Goal: Task Accomplishment & Management: Use online tool/utility

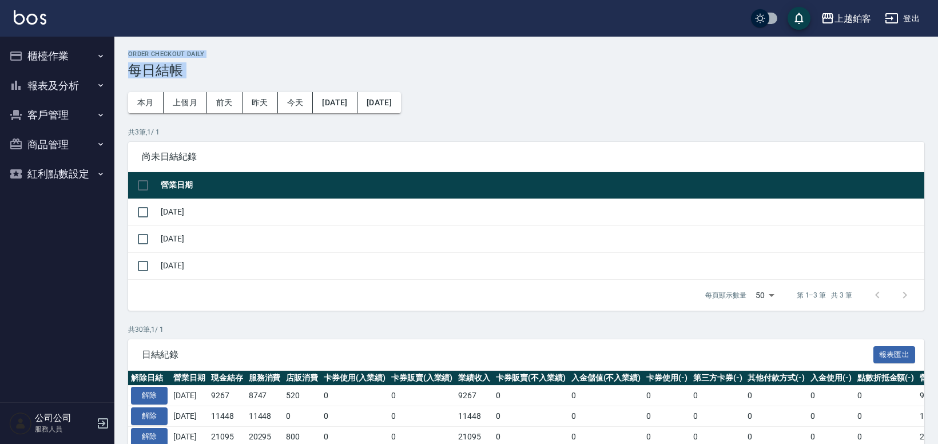
click at [50, 60] on button "櫃檯作業" at bounding box center [57, 56] width 105 height 30
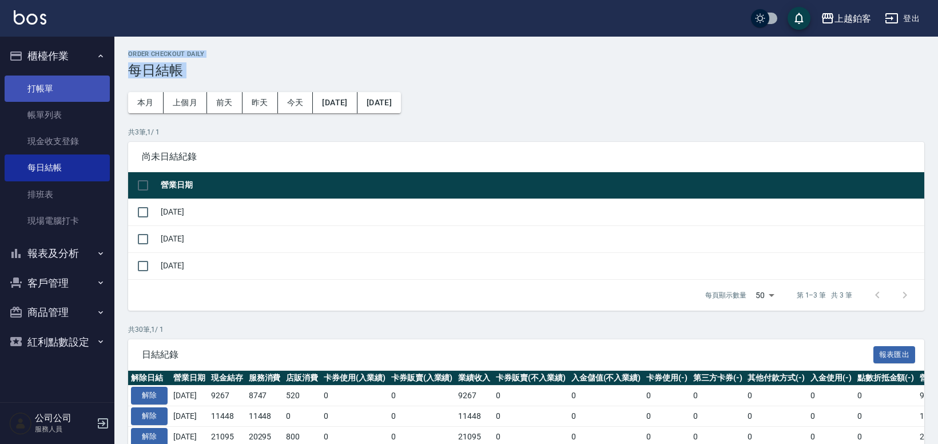
click at [59, 94] on link "打帳單" at bounding box center [57, 88] width 105 height 26
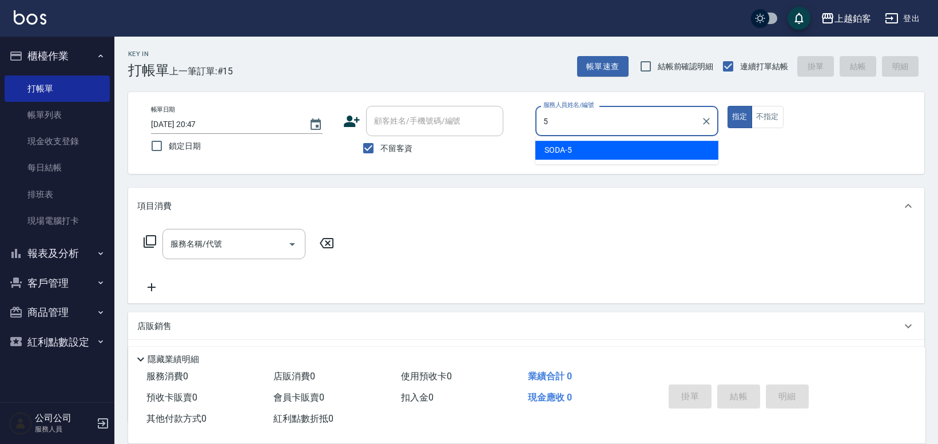
type input "SODA-5"
type button "true"
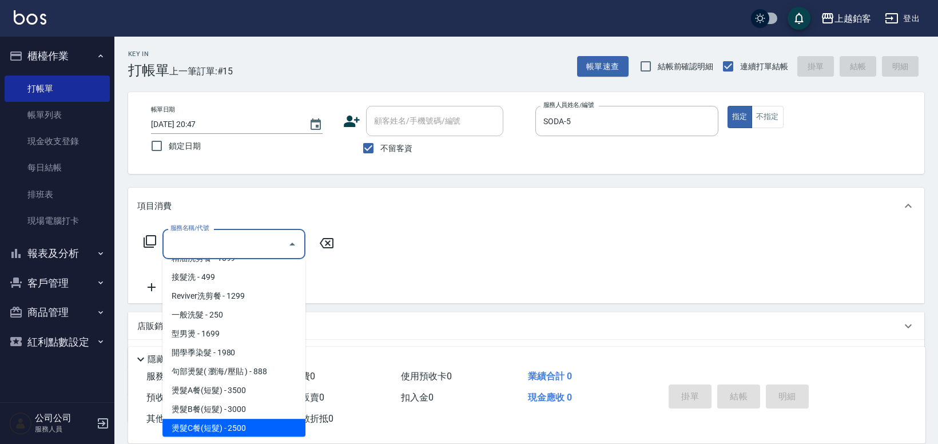
scroll to position [373, 0]
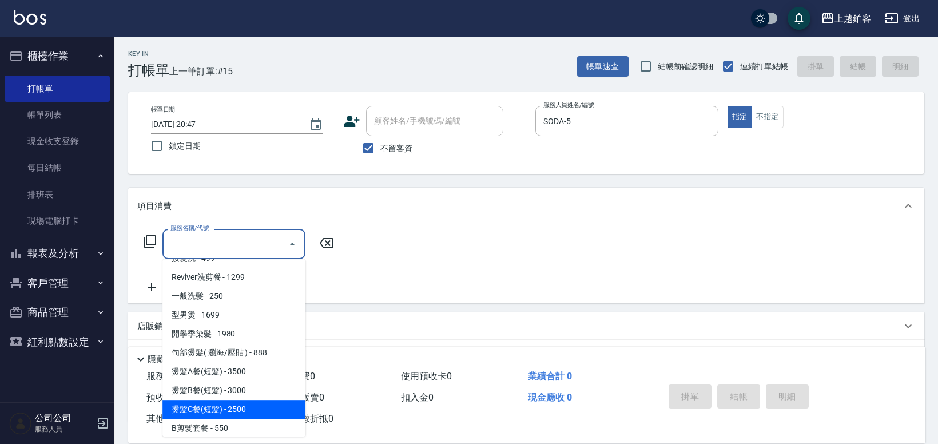
type input "燙髮C餐(短髮)(2203)"
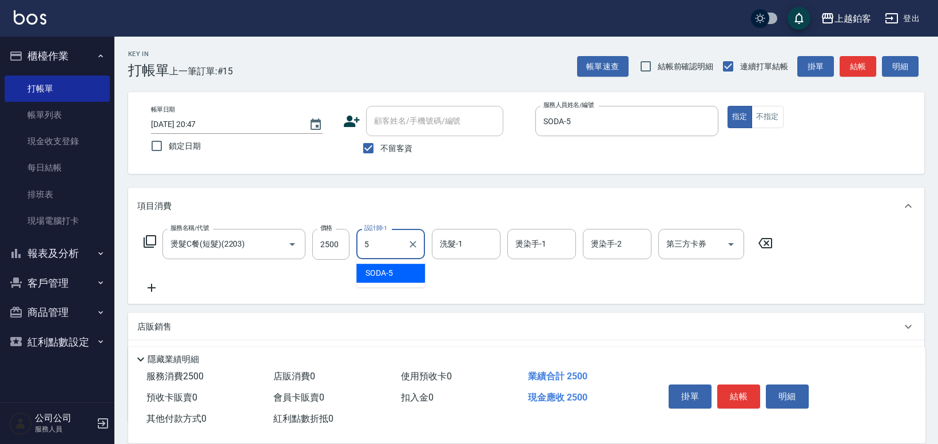
type input "SODA-5"
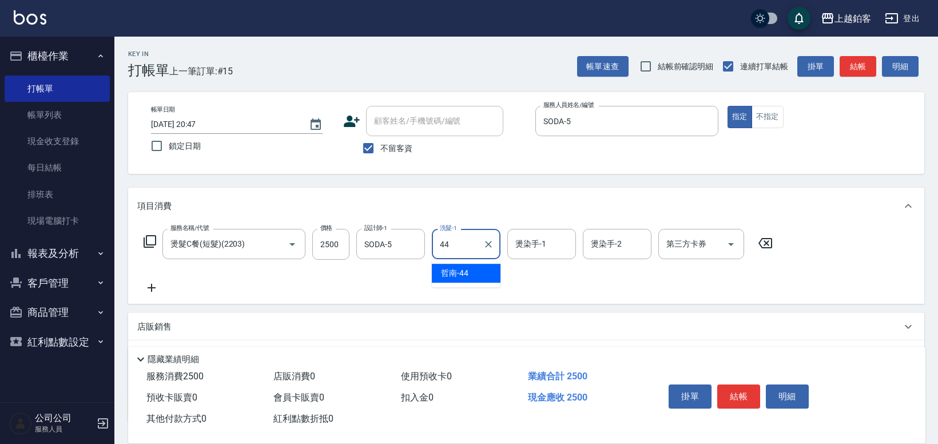
type input "哲南-44"
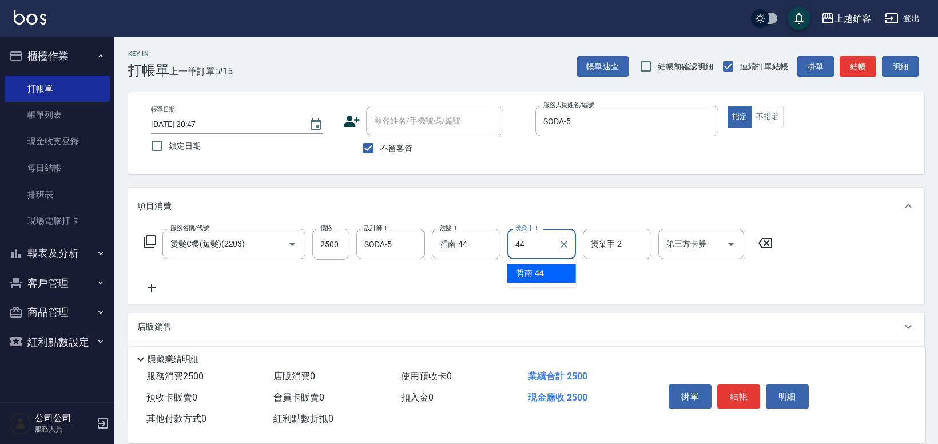
type input "哲南-44"
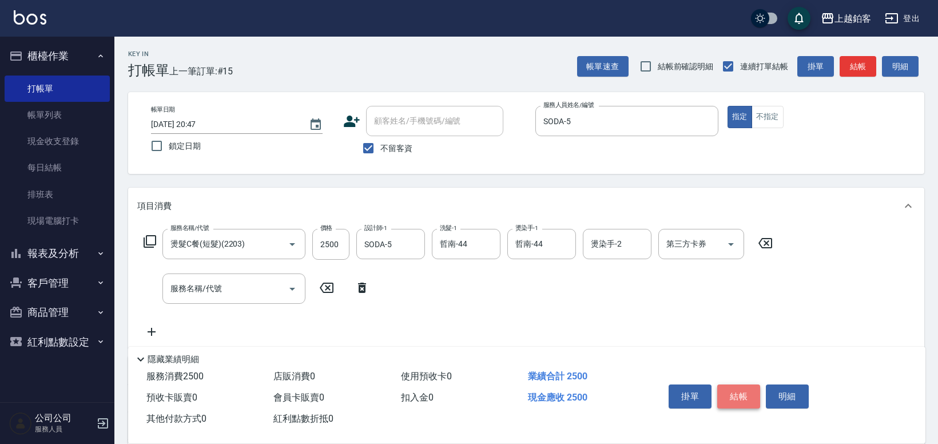
click at [753, 396] on button "結帳" at bounding box center [738, 396] width 43 height 24
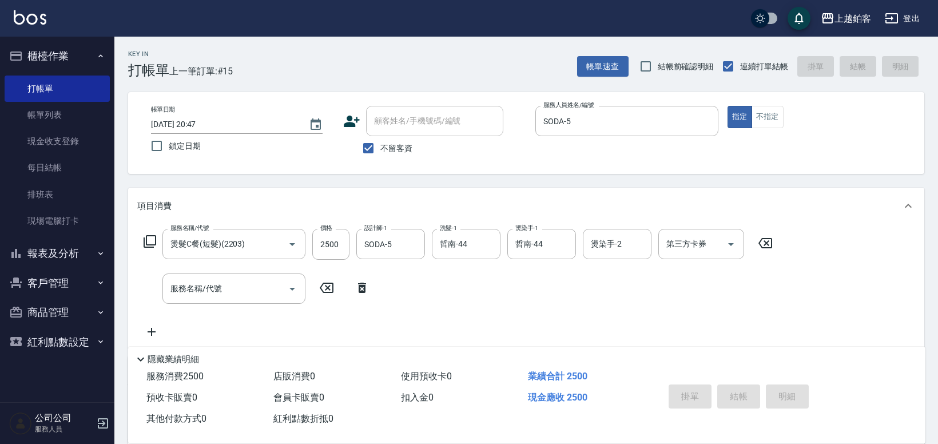
type input "[DATE] 20:48"
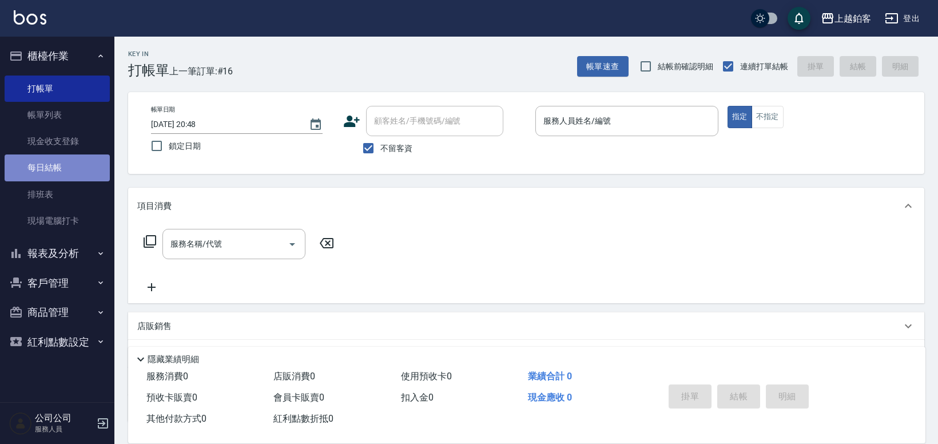
click at [56, 162] on link "每日結帳" at bounding box center [57, 167] width 105 height 26
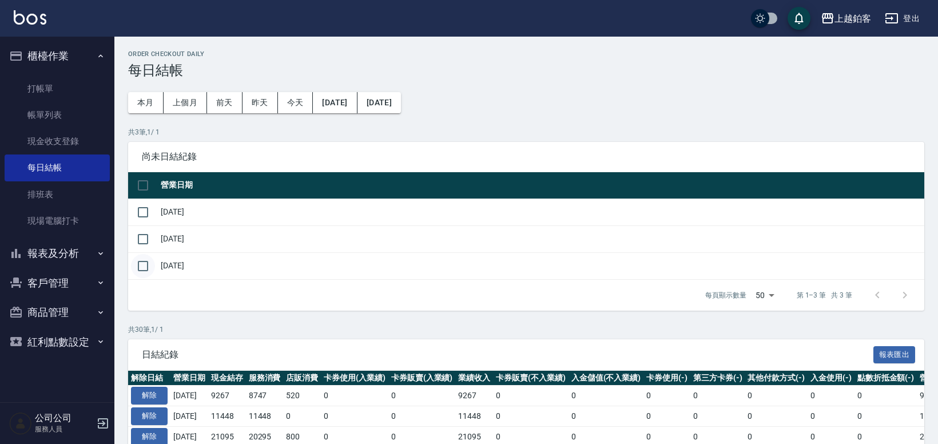
click at [145, 264] on input "checkbox" at bounding box center [143, 266] width 24 height 24
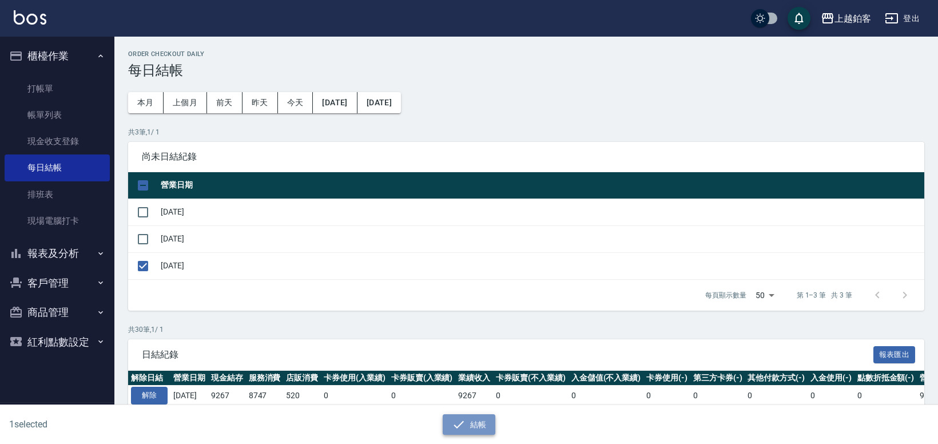
click at [442, 421] on button "結帳" at bounding box center [468, 424] width 53 height 21
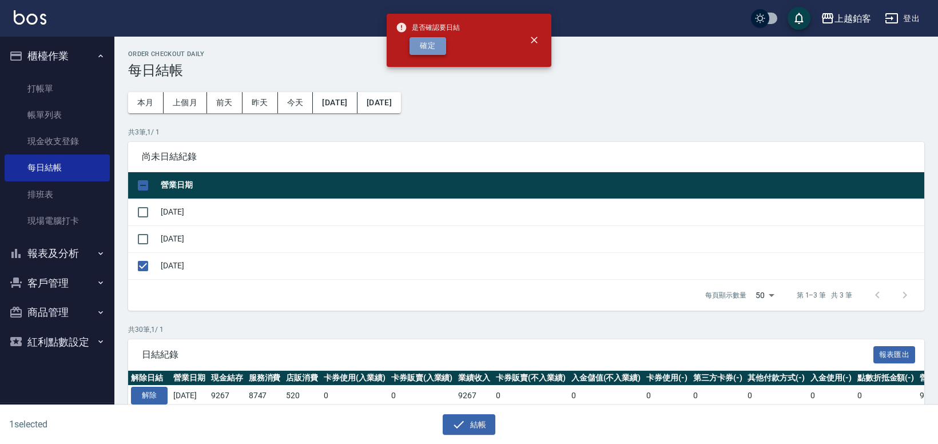
click at [422, 41] on button "確定" at bounding box center [427, 46] width 37 height 18
checkbox input "false"
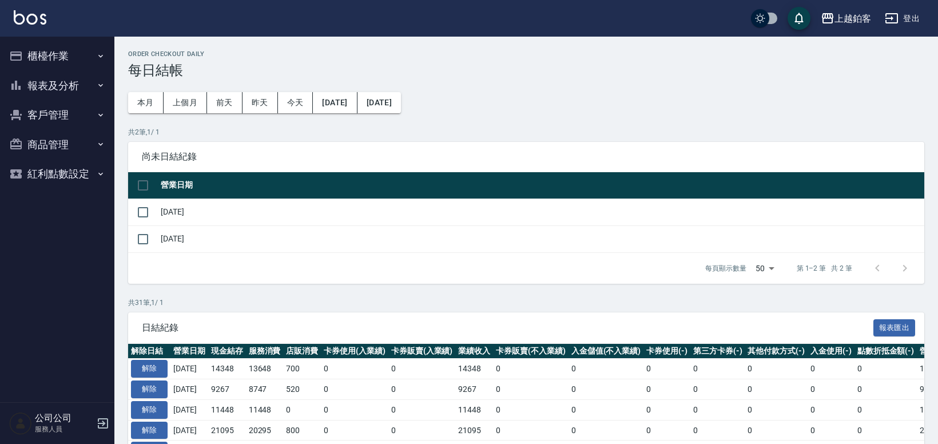
click at [47, 76] on button "報表及分析" at bounding box center [57, 86] width 105 height 30
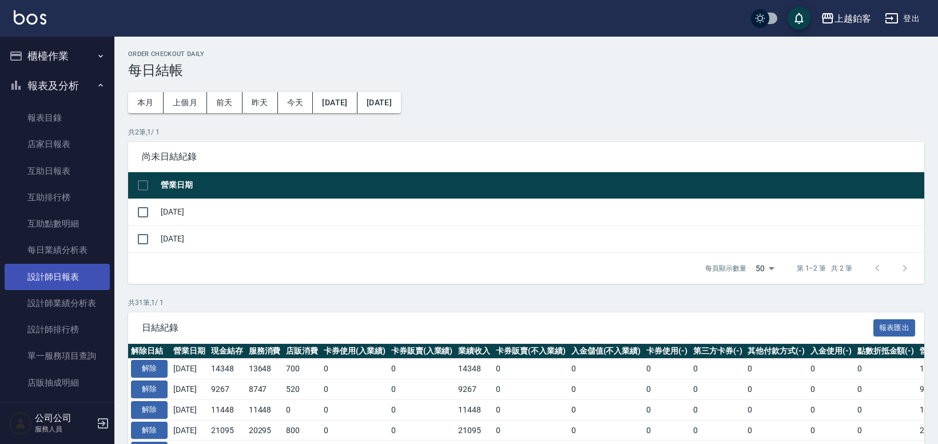
click at [50, 280] on link "設計師日報表" at bounding box center [57, 277] width 105 height 26
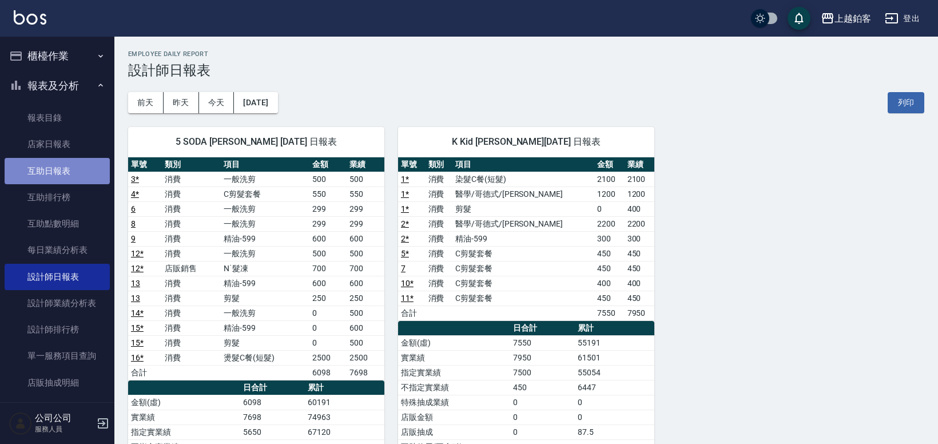
click at [58, 179] on link "互助日報表" at bounding box center [57, 171] width 105 height 26
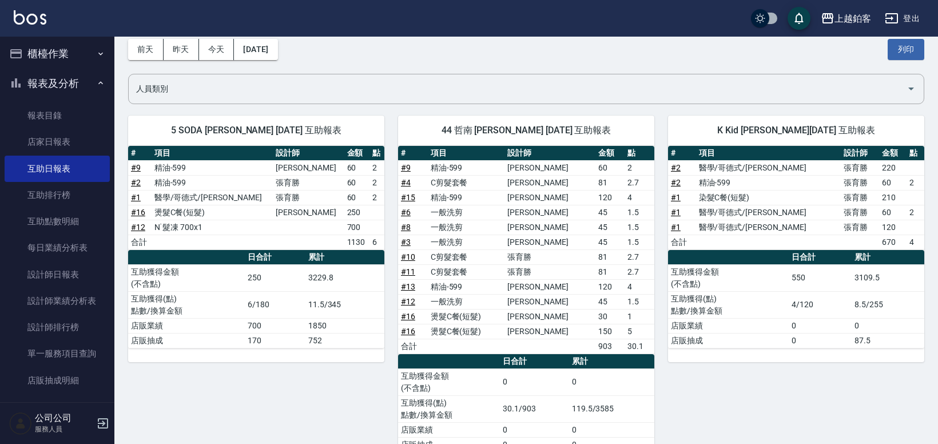
scroll to position [56, 0]
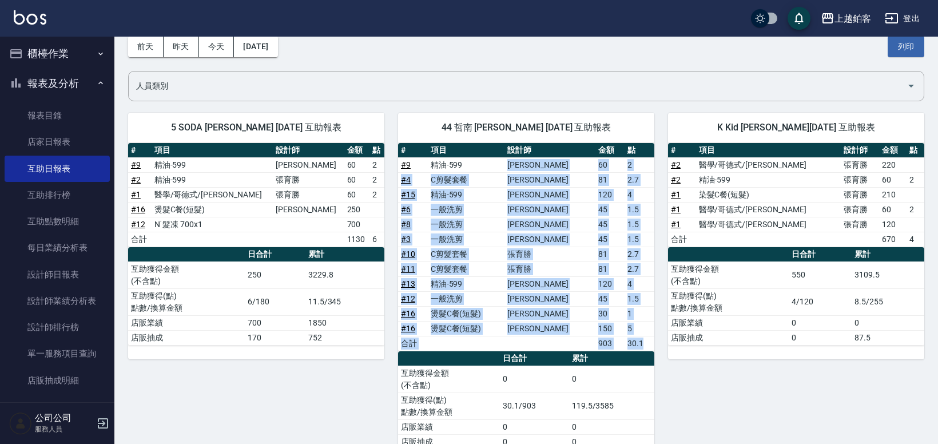
drag, startPoint x: 521, startPoint y: 161, endPoint x: 647, endPoint y: 340, distance: 218.7
click at [647, 340] on tbody "# 9 精油-599 張茗琇 60 2 # 4 C剪髮套餐 張茗琇 81 2.7 # 15 精油-599 張茗琇 120 4 # 6 一般洗剪 張茗琇 45 …" at bounding box center [526, 253] width 256 height 193
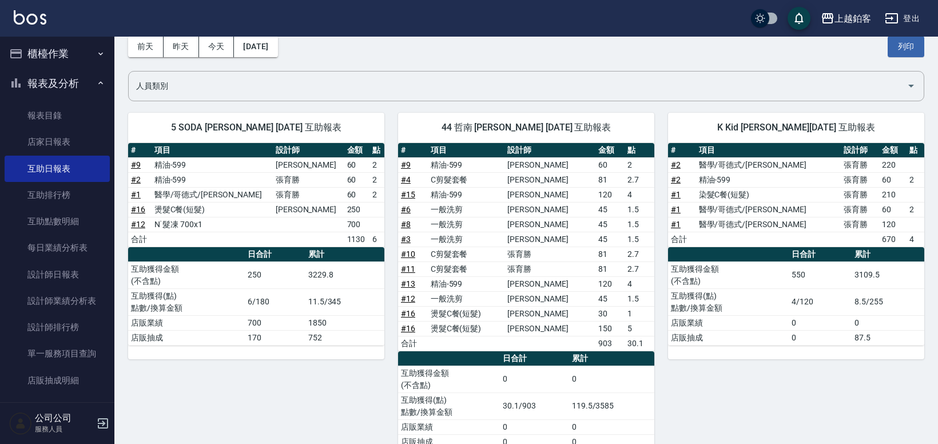
click at [655, 349] on div "K Kid 張育勝 08/13/2025 互助報表 # 項目 設計師 金額 點 # 2 醫學/哥德式/龐德 張育勝 220 # 2 精油-599 張育勝 60…" at bounding box center [789, 281] width 270 height 364
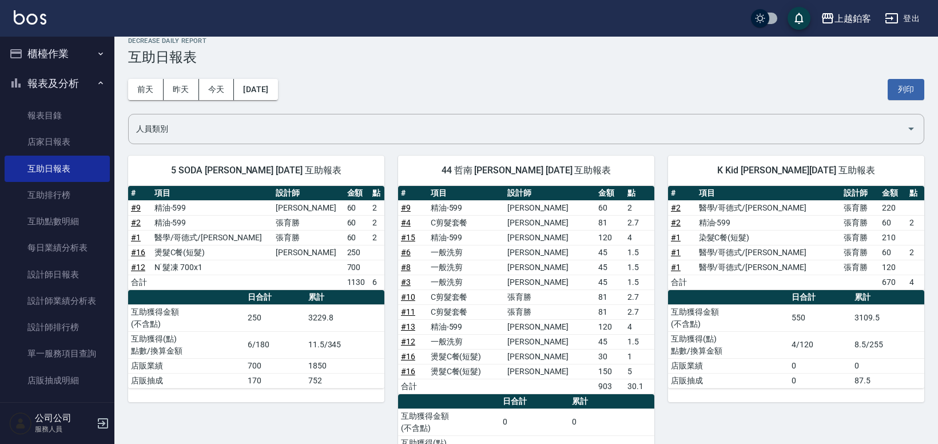
scroll to position [0, 0]
